Goal: Entertainment & Leisure: Consume media (video, audio)

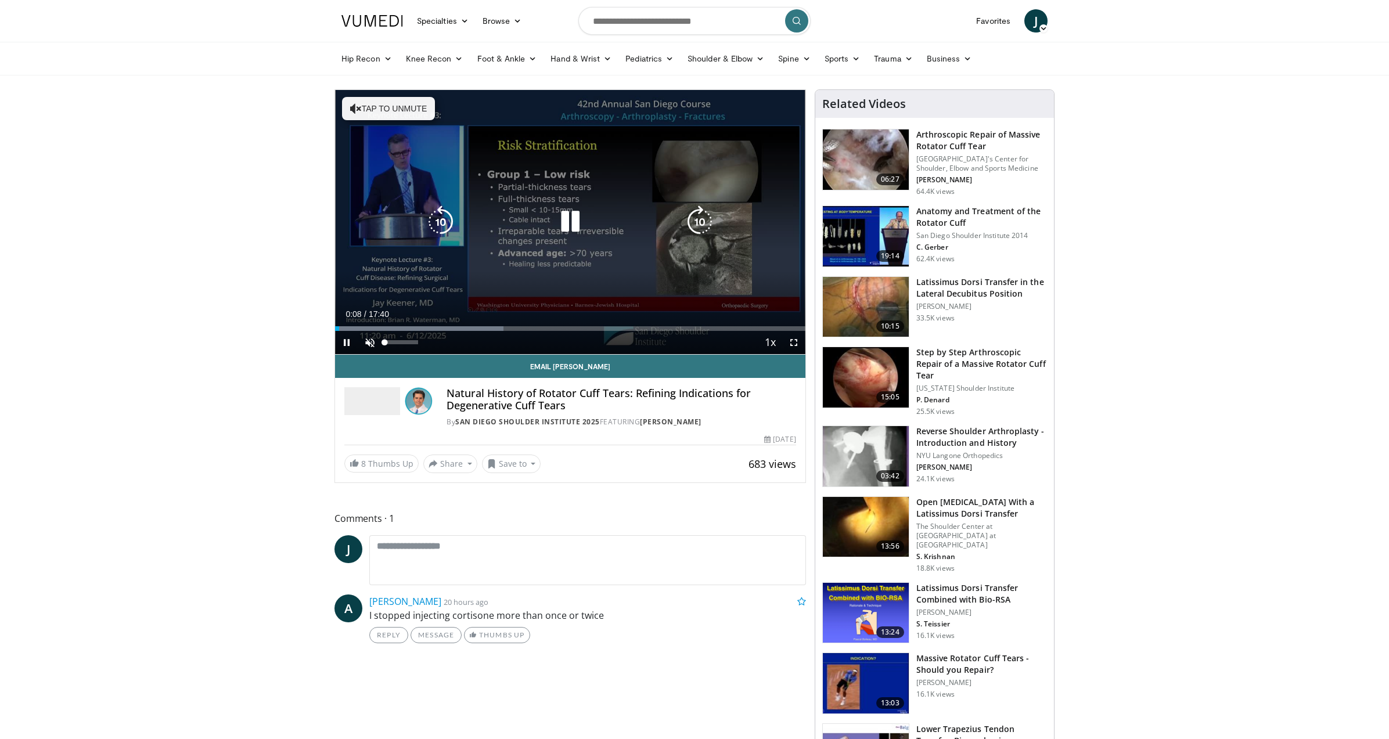
click at [373, 344] on span "Video Player" at bounding box center [369, 342] width 23 height 23
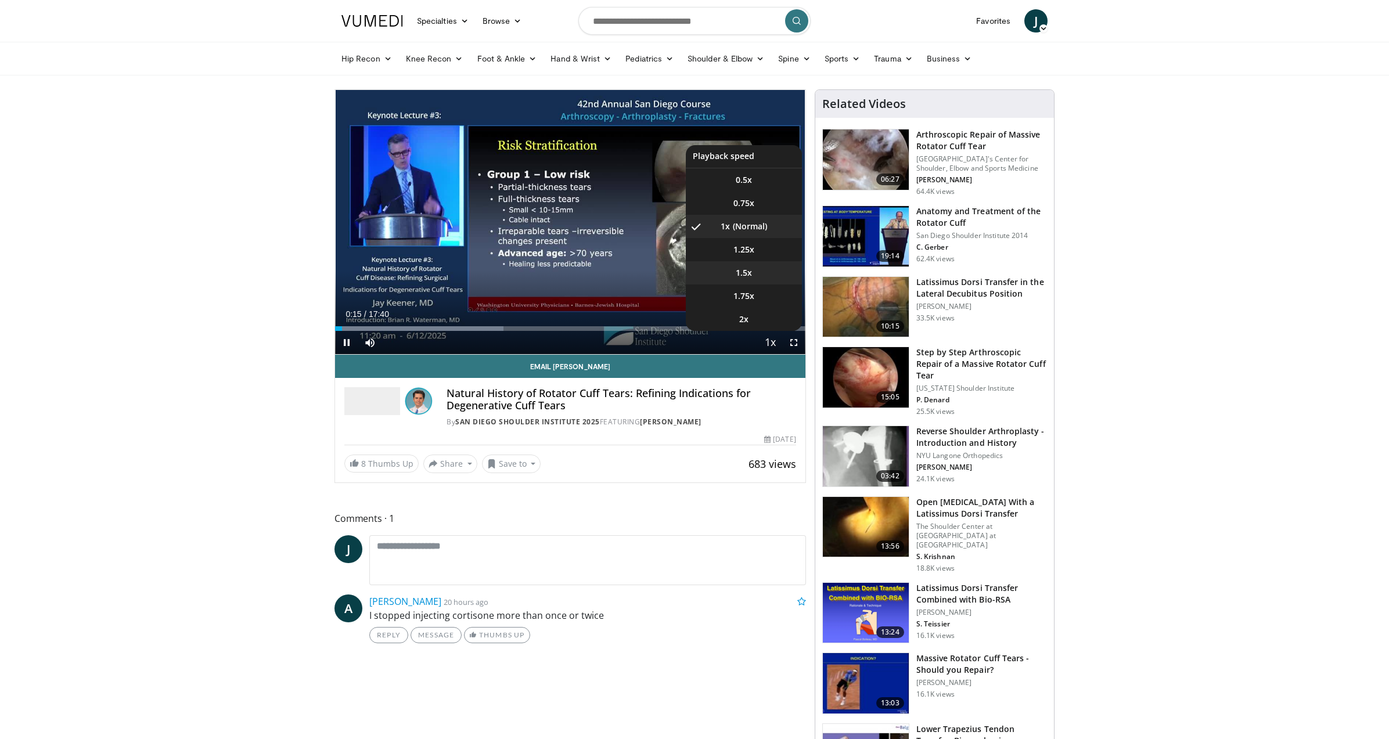
click at [750, 274] on span "1.5x" at bounding box center [744, 273] width 16 height 12
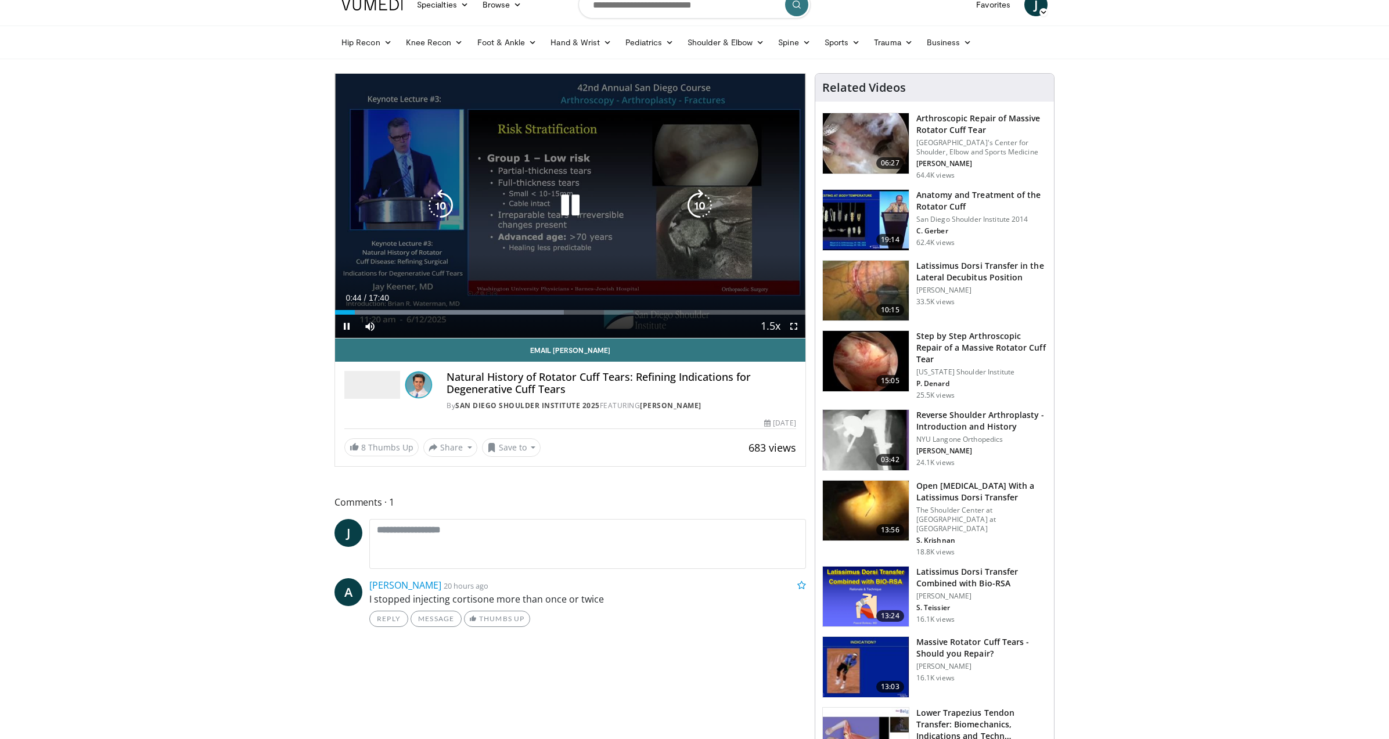
scroll to position [4, 0]
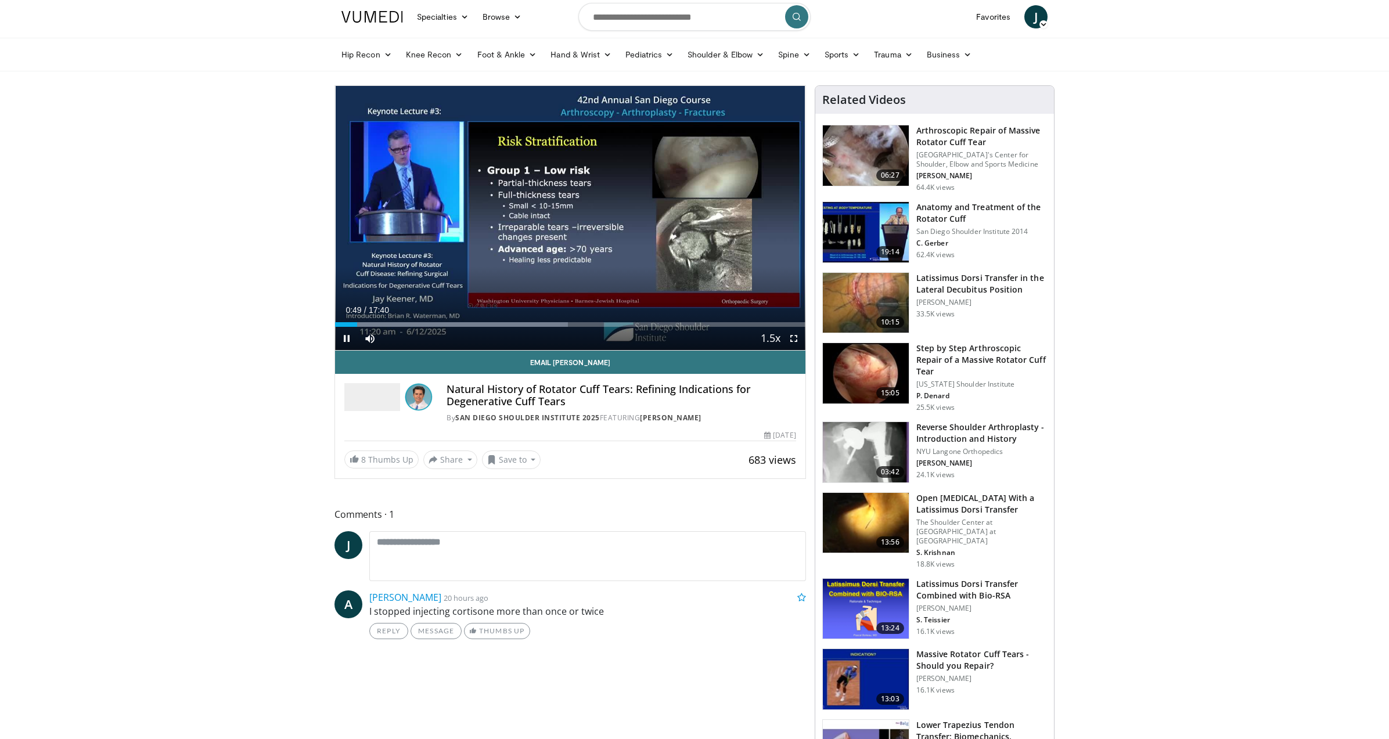
click at [794, 337] on span "Video Player" at bounding box center [793, 338] width 23 height 23
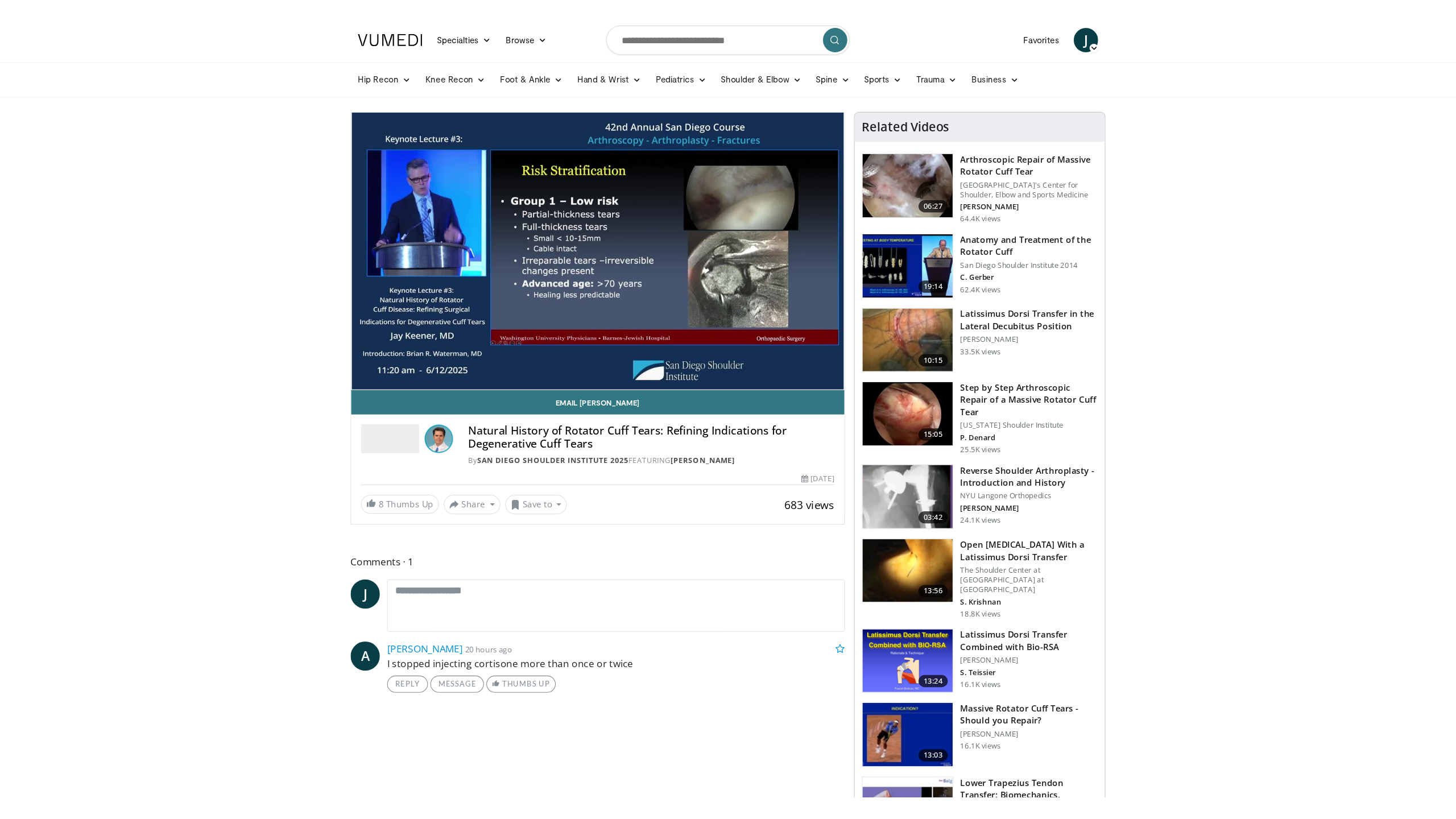
scroll to position [0, 0]
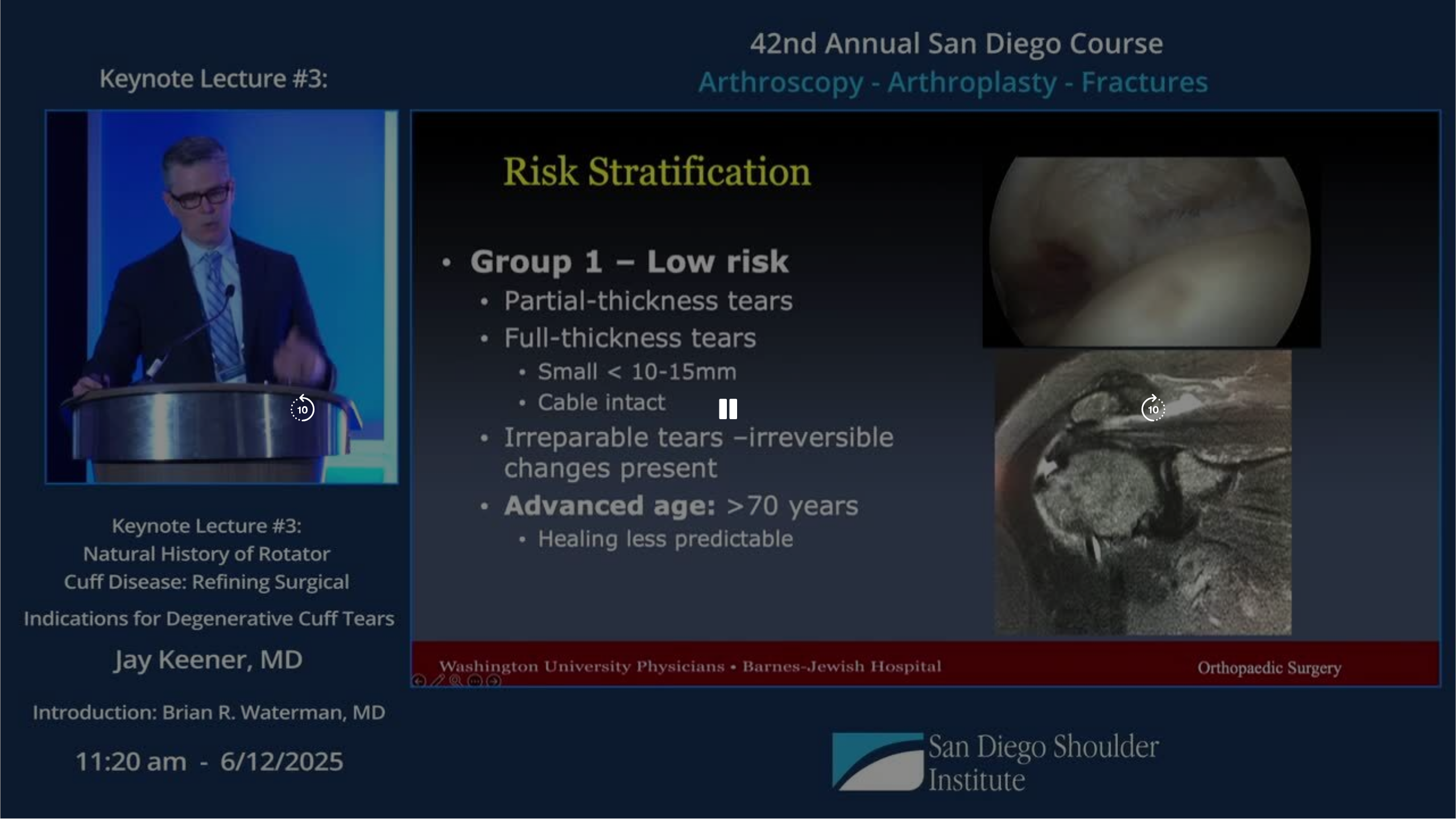
click at [10, 724] on video-js "**********" at bounding box center [728, 410] width 1456 height 819
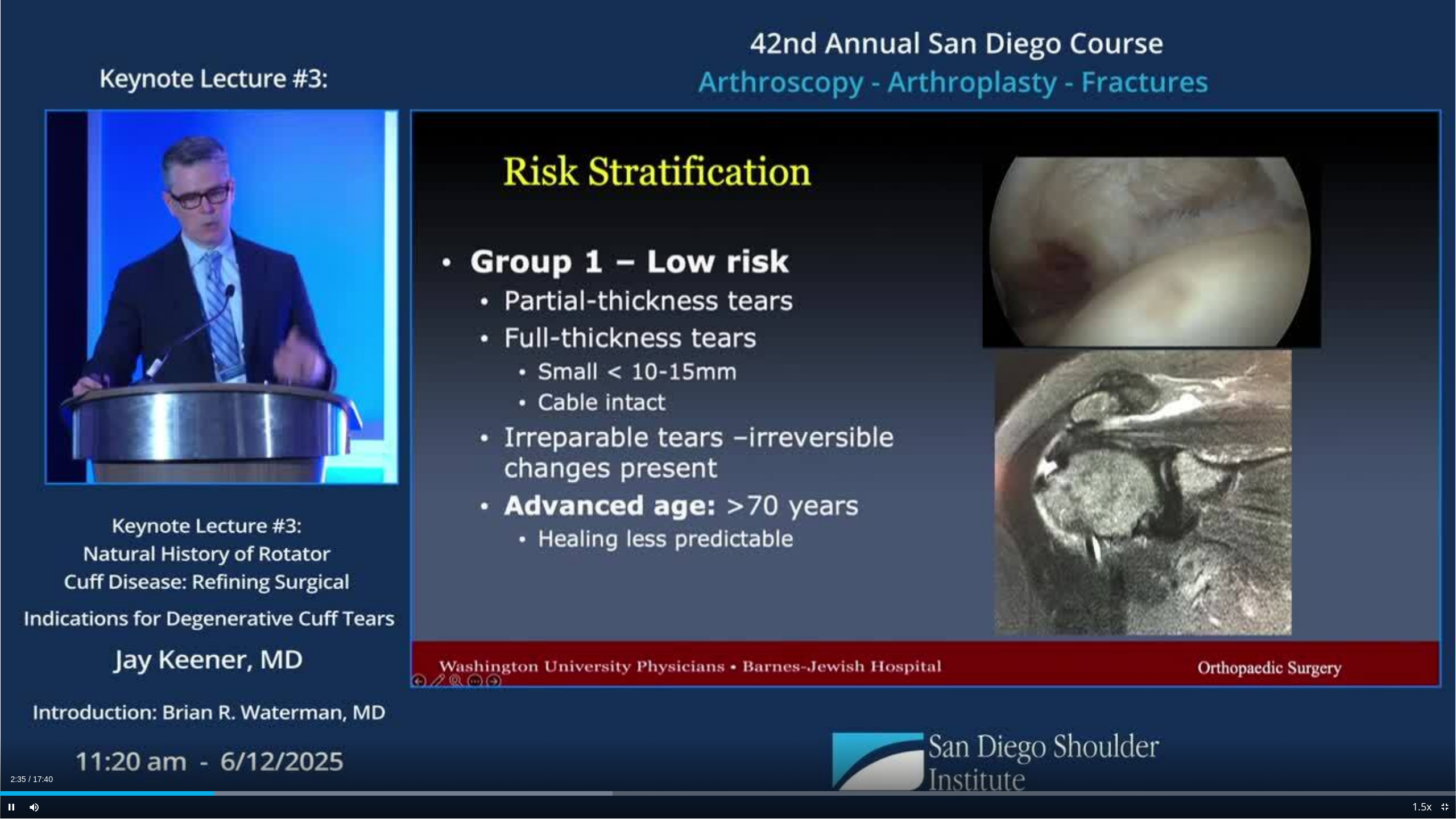
click at [11, 724] on span "Video Player" at bounding box center [11, 807] width 23 height 23
click at [10, 724] on span "Video Player" at bounding box center [11, 807] width 23 height 23
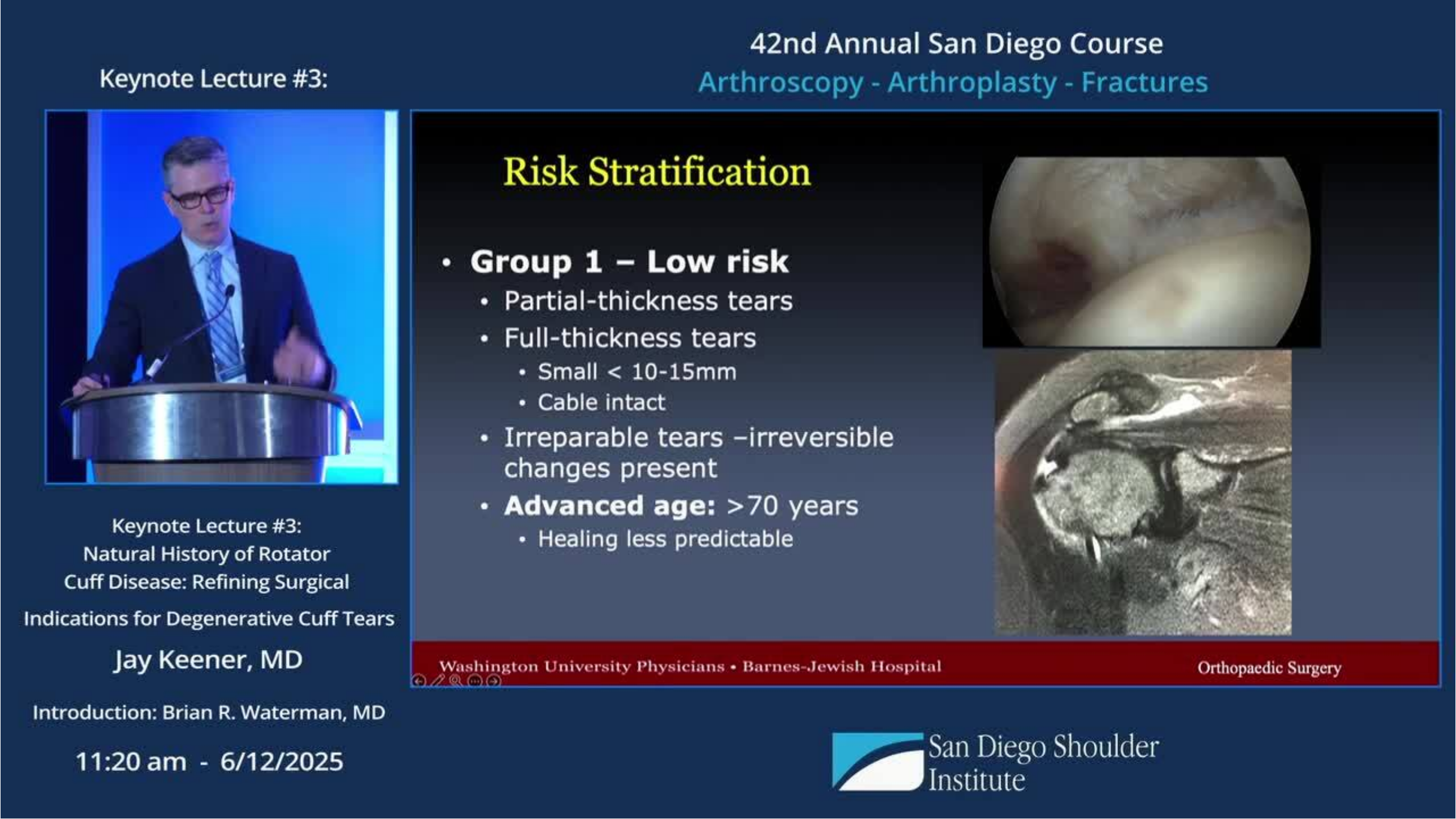
click at [13, 724] on div "10 seconds Tap to unmute" at bounding box center [728, 410] width 1456 height 819
